Goal: Navigation & Orientation: Go to known website

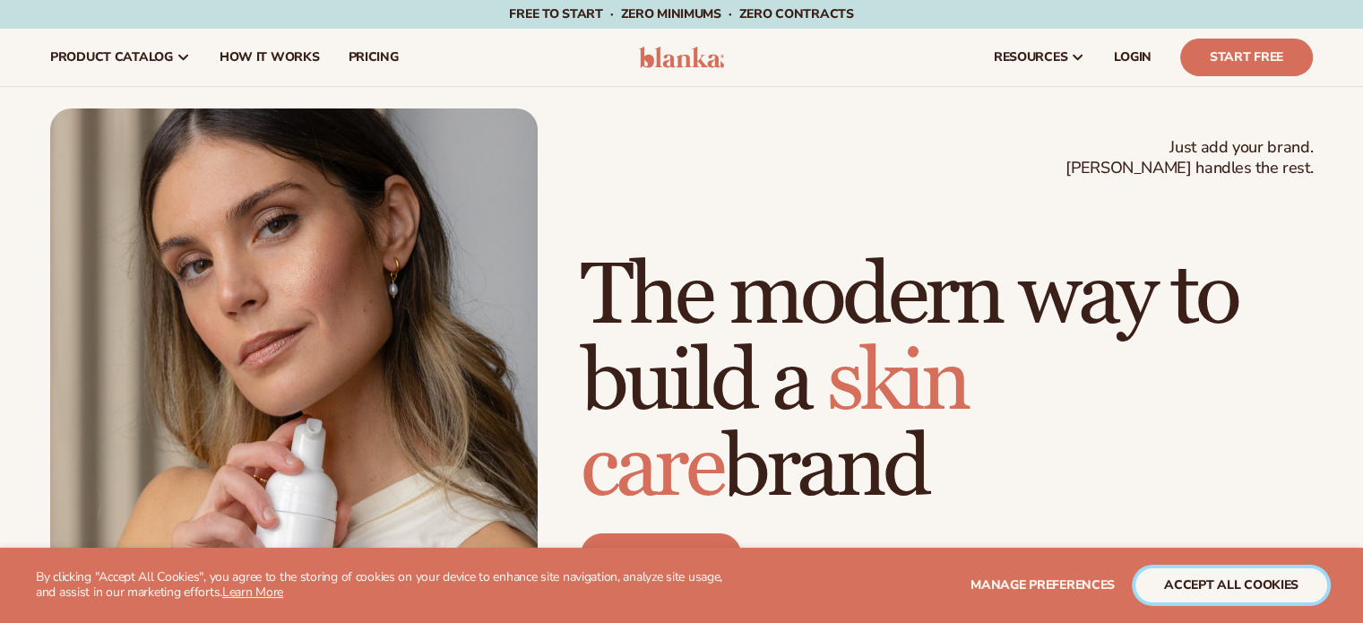
click at [1185, 581] on button "accept all cookies" at bounding box center [1232, 585] width 192 height 34
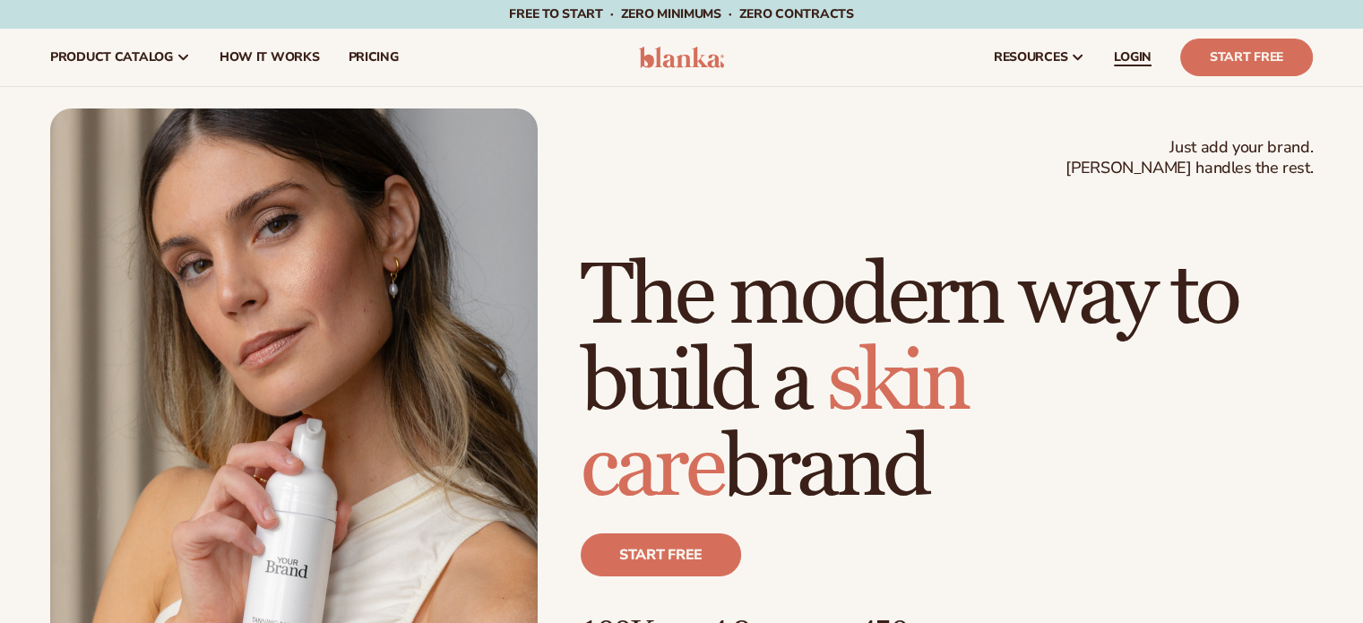
click at [1125, 60] on span "LOGIN" at bounding box center [1133, 57] width 38 height 14
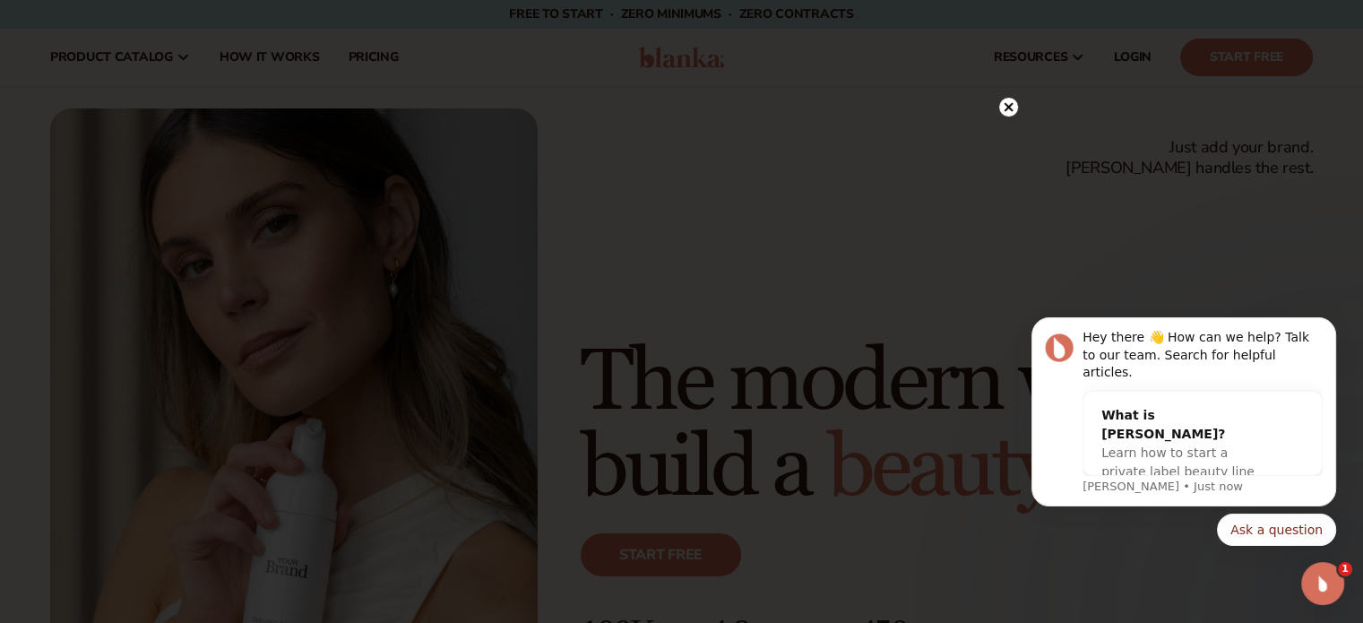
click at [1002, 107] on circle at bounding box center [1008, 107] width 19 height 19
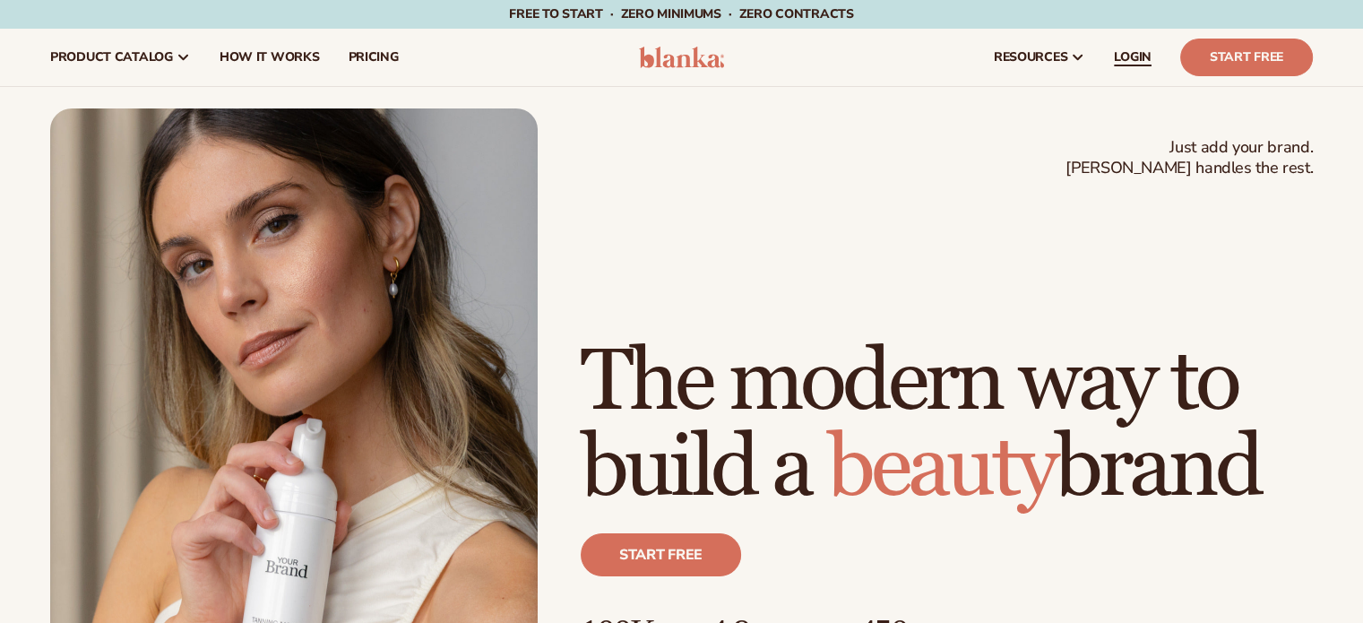
click at [1128, 58] on span "LOGIN" at bounding box center [1133, 57] width 38 height 14
